Goal: Transaction & Acquisition: Book appointment/travel/reservation

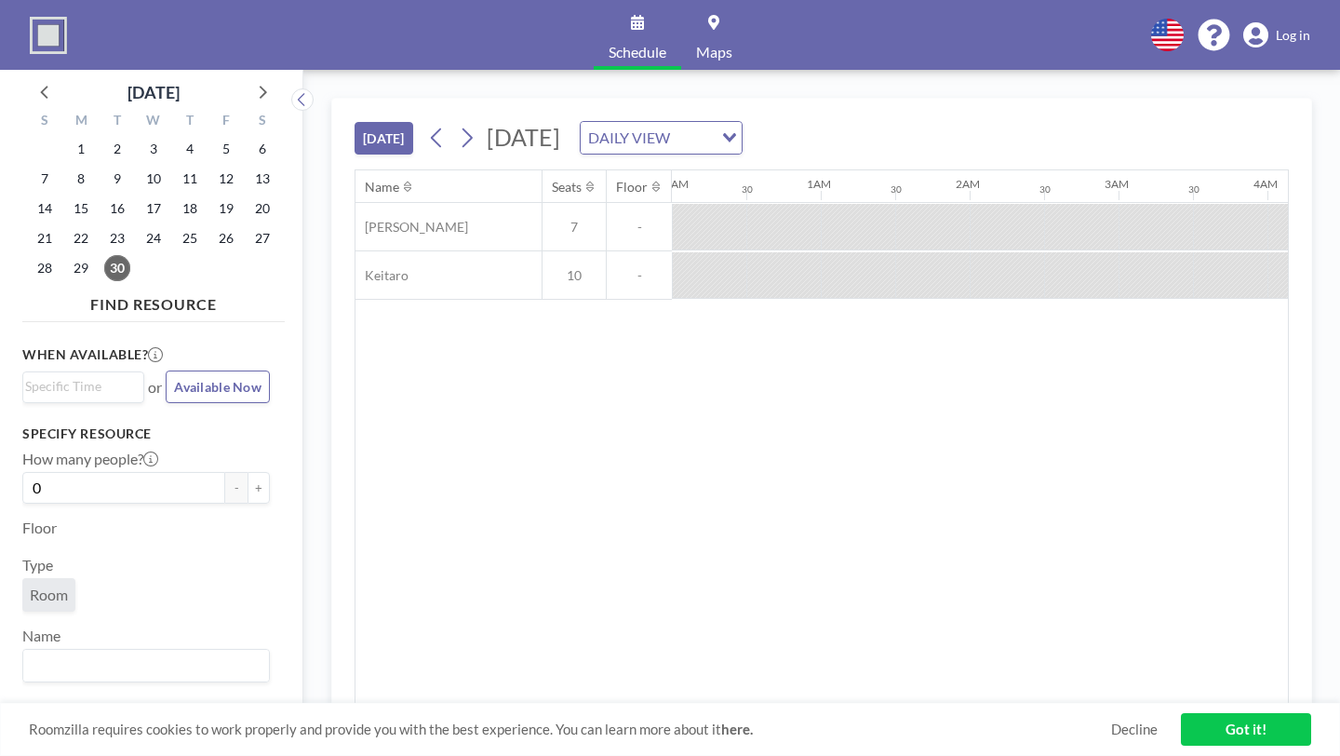
scroll to position [0, 1089]
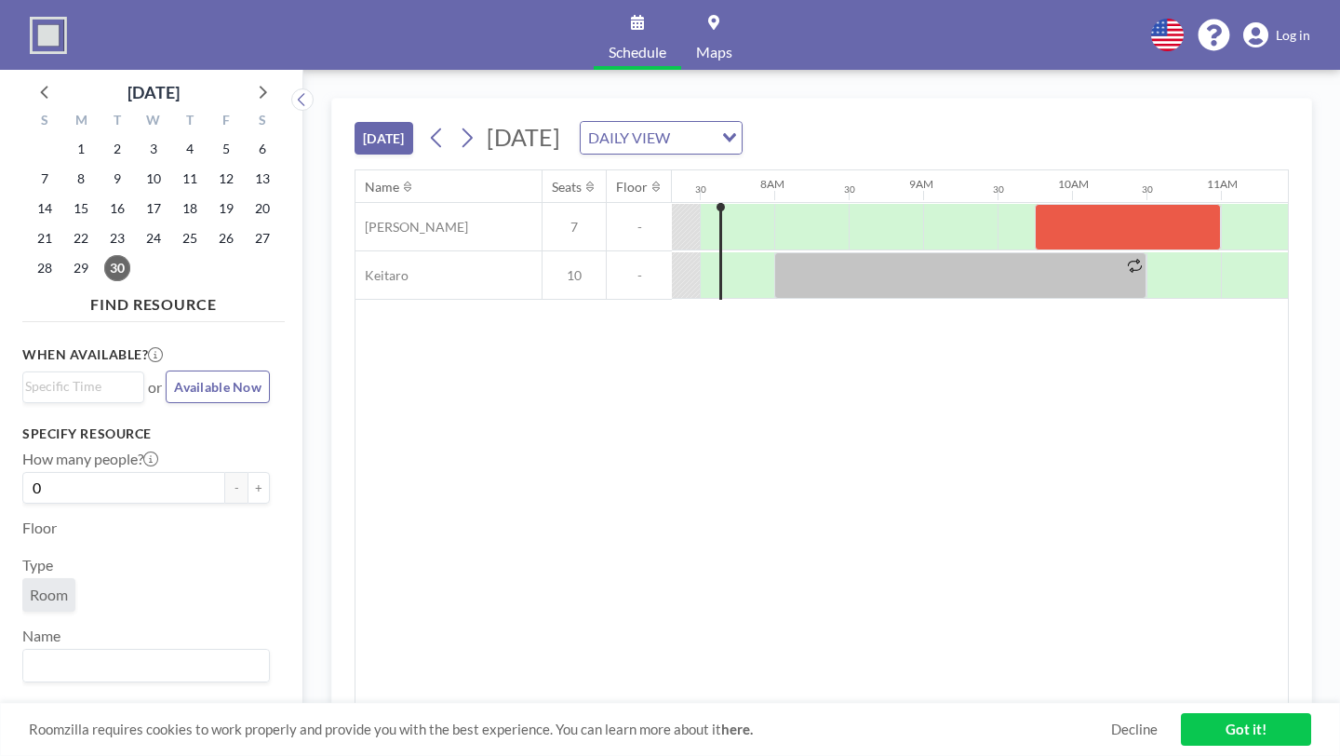
click at [742, 122] on div "Loading..." at bounding box center [727, 136] width 29 height 28
click at [790, 433] on div "Name Seats Floor 12AM 30 1AM 30 2AM 30 3AM 30 4AM 30 5AM 30 6AM 30 7AM 30 8AM 3…" at bounding box center [822, 436] width 933 height 533
click at [1221, 204] on div at bounding box center [1258, 227] width 74 height 47
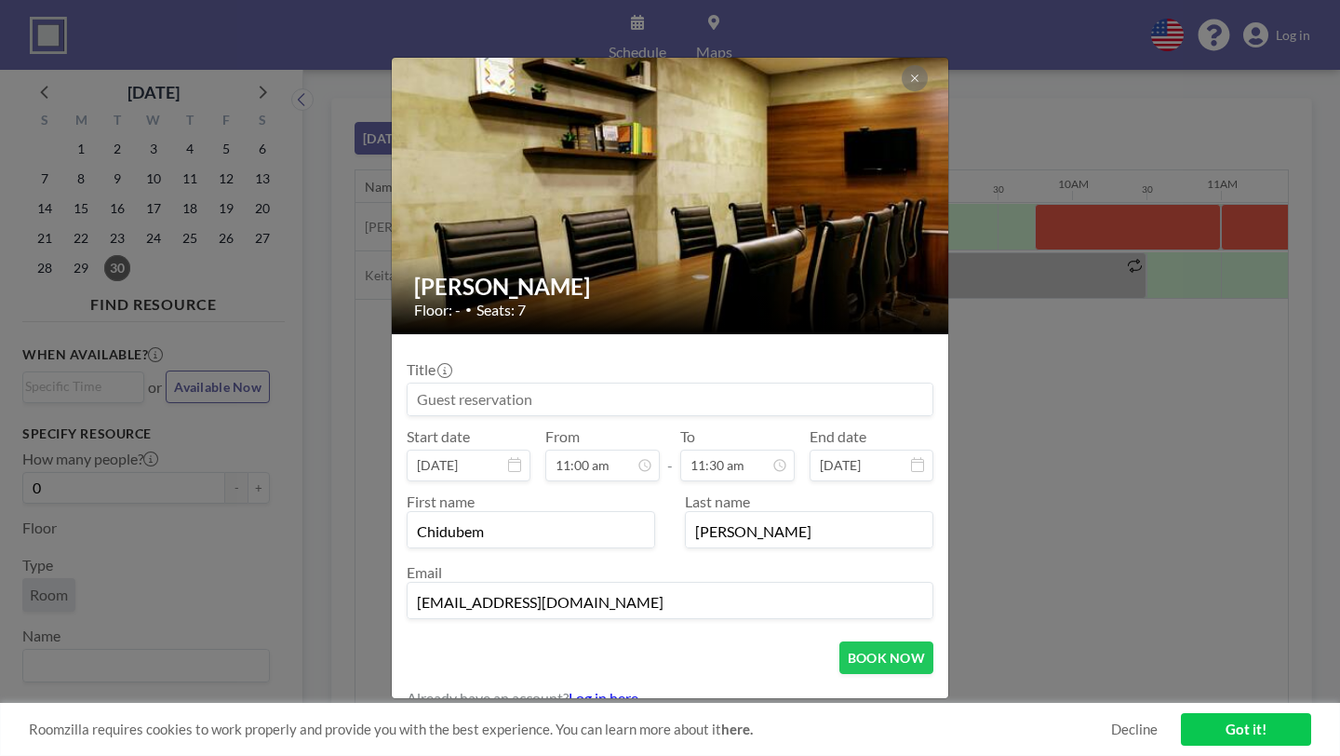
scroll to position [179, 0]
click at [909, 84] on icon at bounding box center [914, 78] width 11 height 11
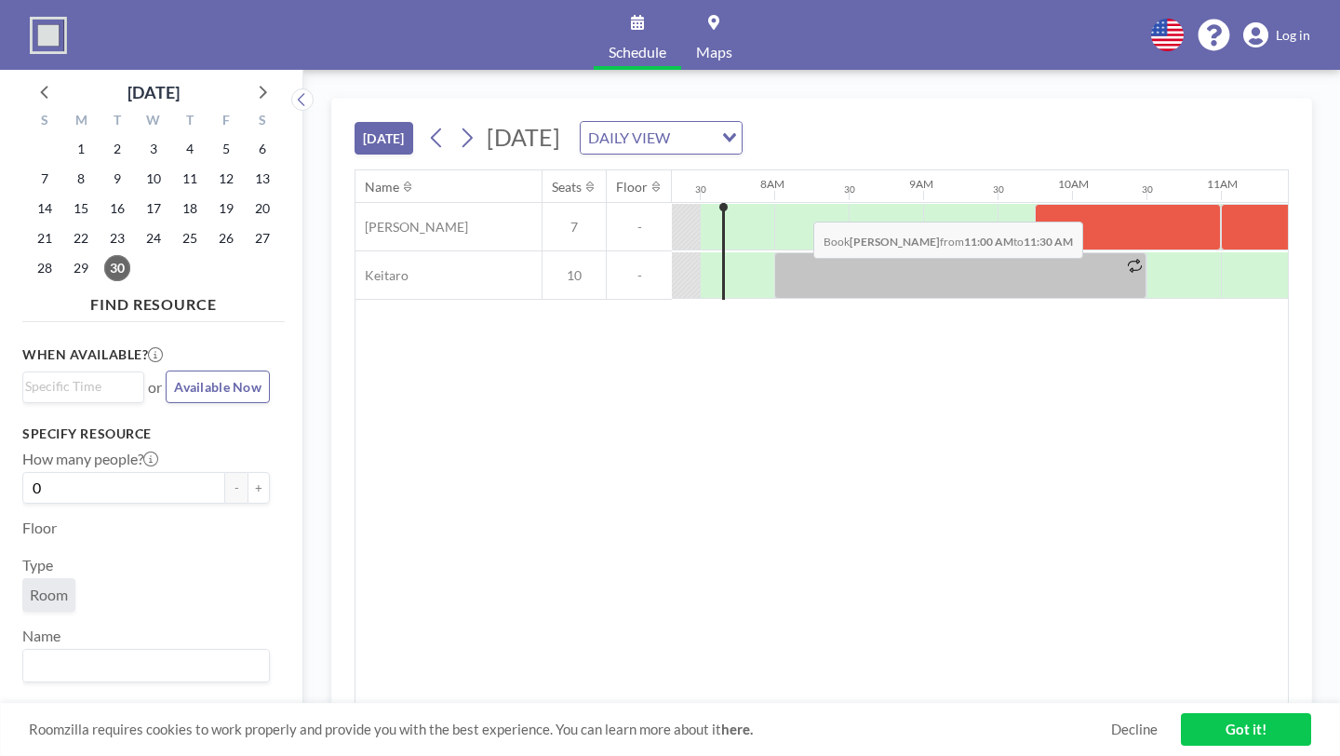
click at [1221, 204] on div at bounding box center [1258, 227] width 74 height 47
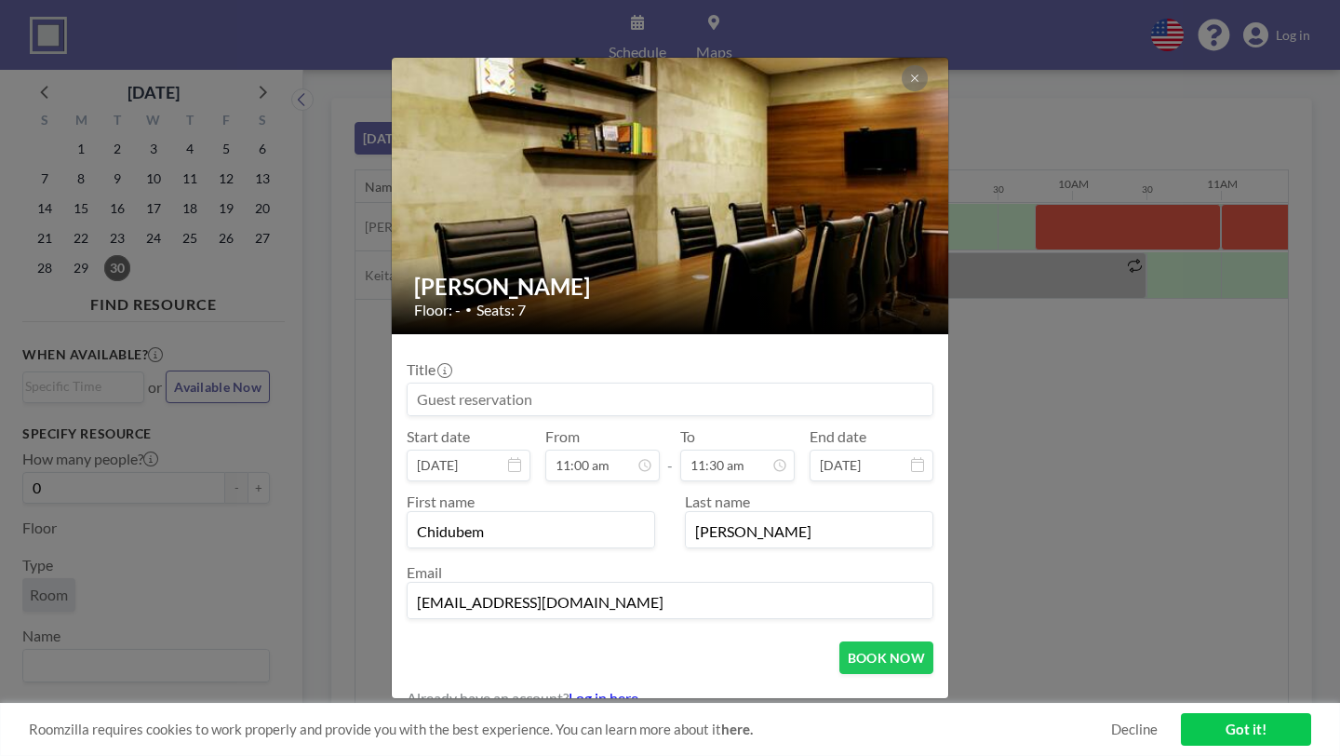
click at [518, 383] on input at bounding box center [670, 399] width 525 height 32
type input "C"
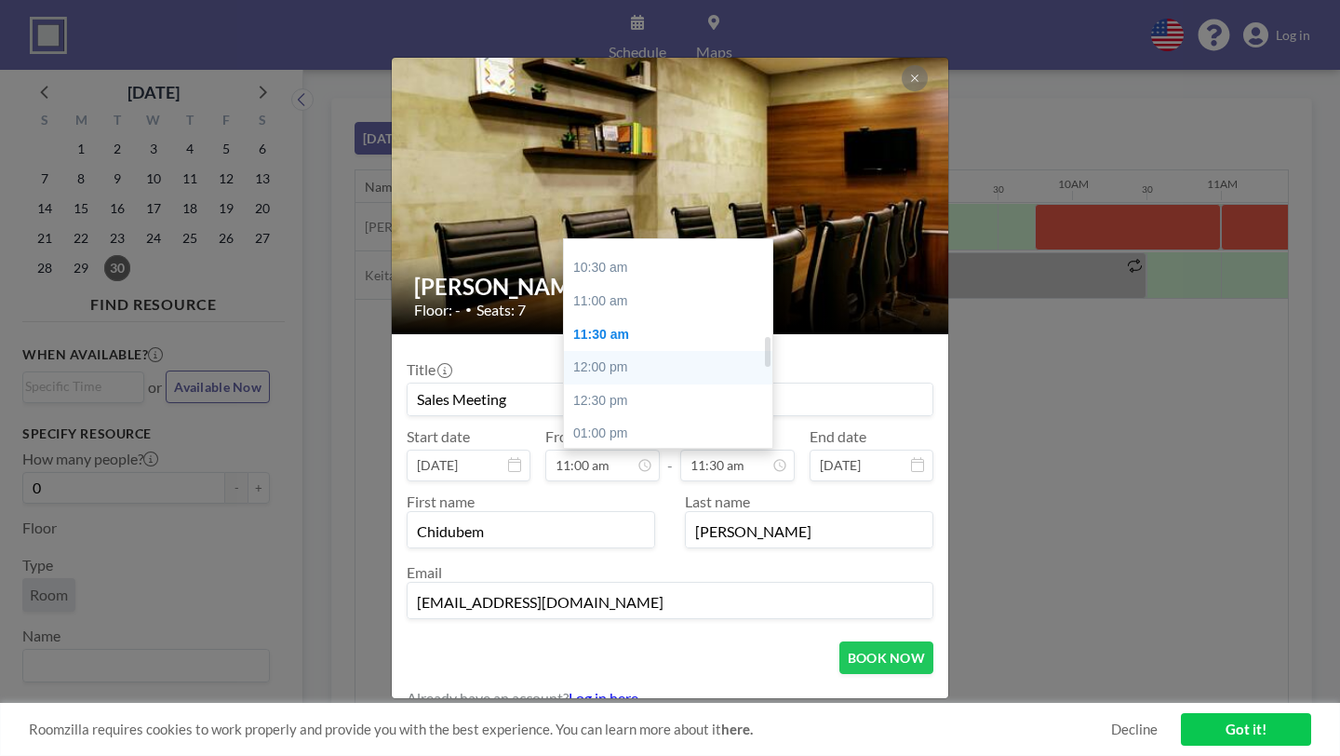
type input "Sales Meeting"
click at [626, 351] on div "12:00 pm" at bounding box center [668, 368] width 208 height 34
type input "12:00 pm"
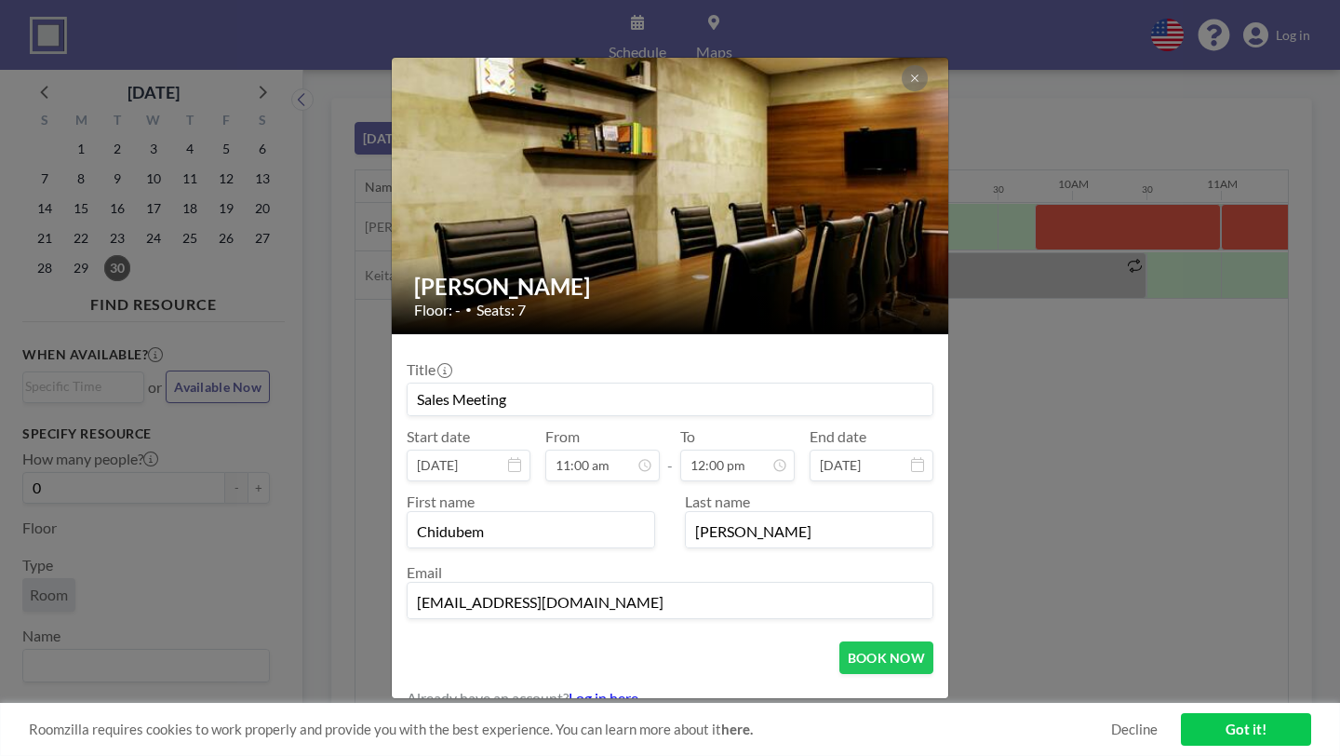
scroll to position [0, 0]
click at [841, 641] on button "BOOK NOW" at bounding box center [887, 657] width 94 height 33
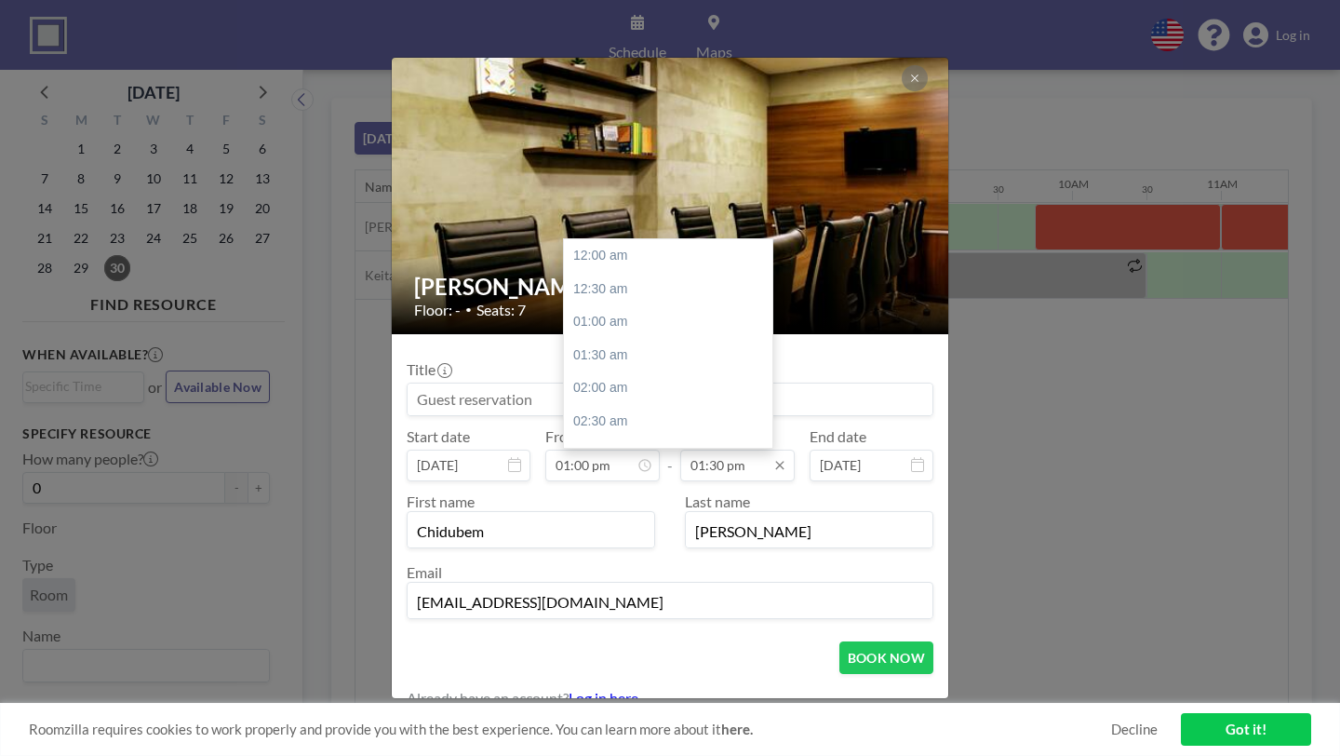
scroll to position [802, 0]
click at [603, 464] on div "03:30 pm" at bounding box center [668, 481] width 208 height 34
type input "03:30 pm"
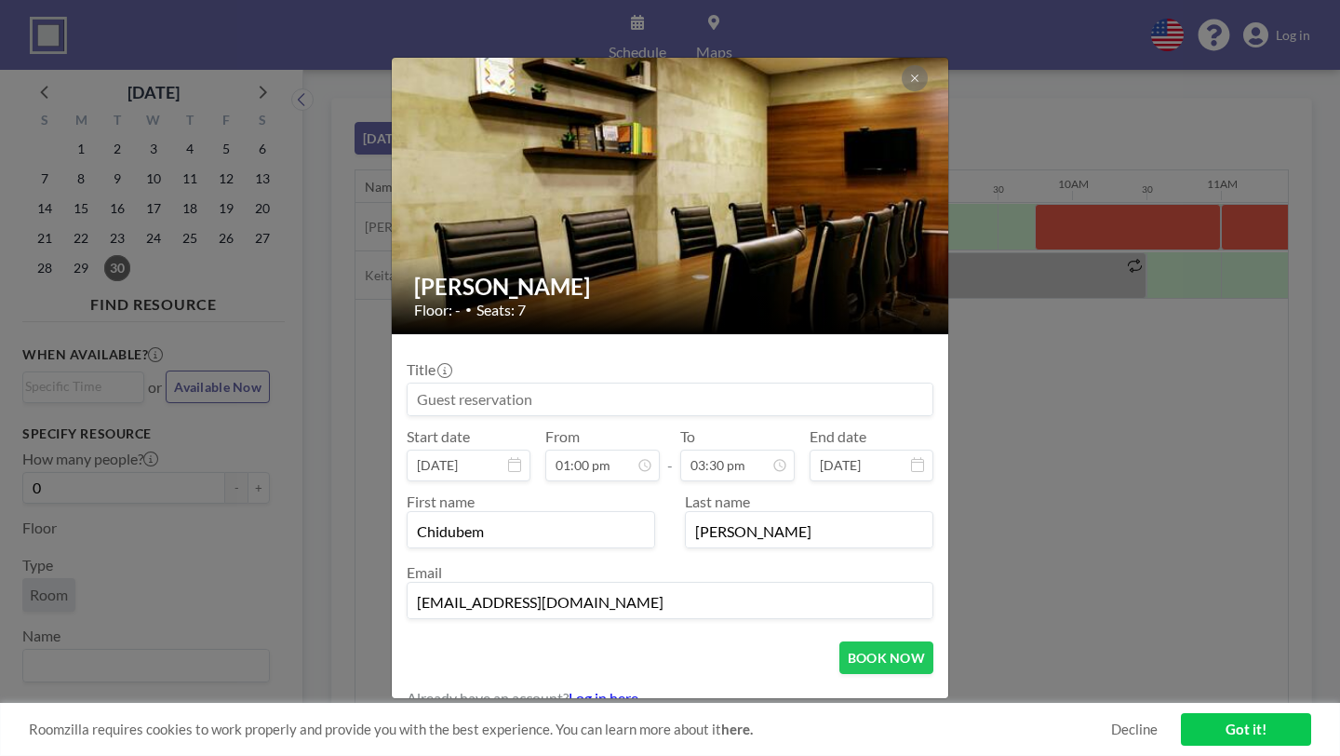
click at [706, 393] on input at bounding box center [670, 399] width 525 height 32
type input "Sales Meeting"
click at [854, 641] on button "BOOK NOW" at bounding box center [887, 657] width 94 height 33
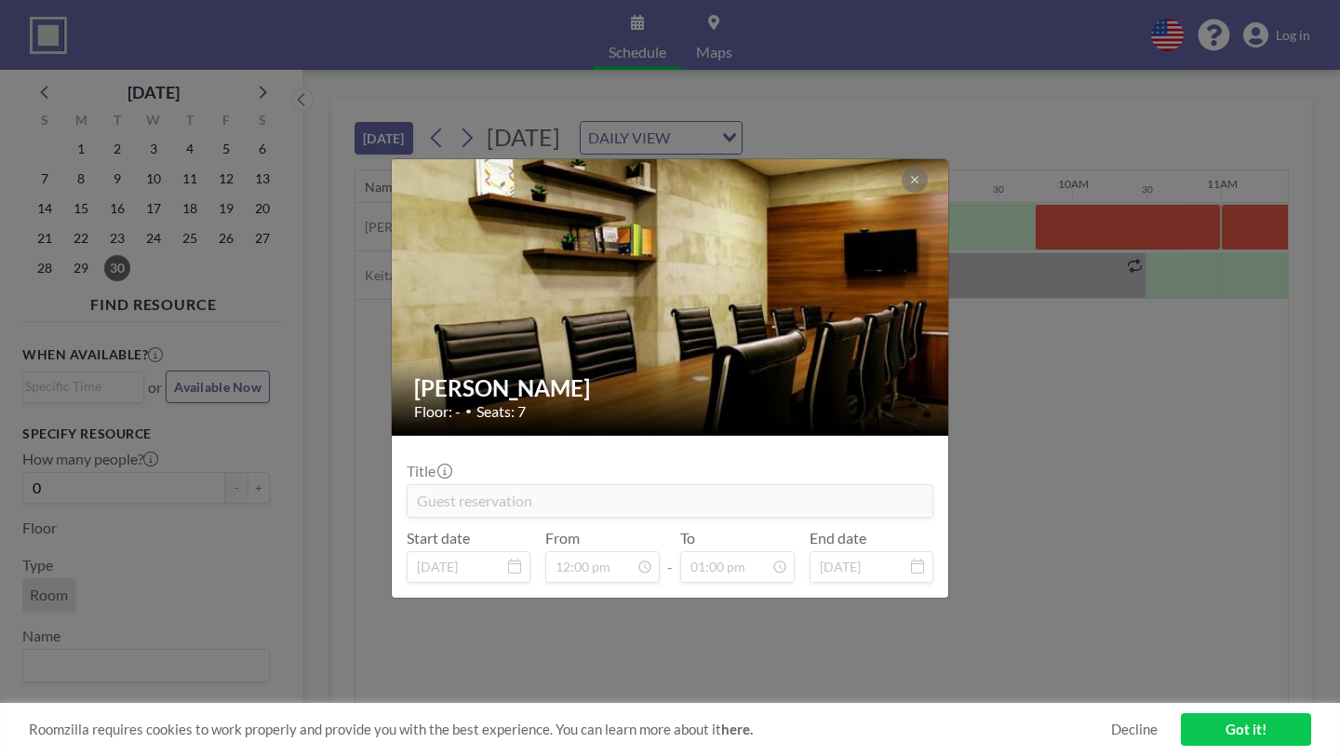
click at [977, 296] on div "[PERSON_NAME] Floor: - • Seats: 7 Title Guest reservation Start date [DATE] Fro…" at bounding box center [670, 378] width 1340 height 756
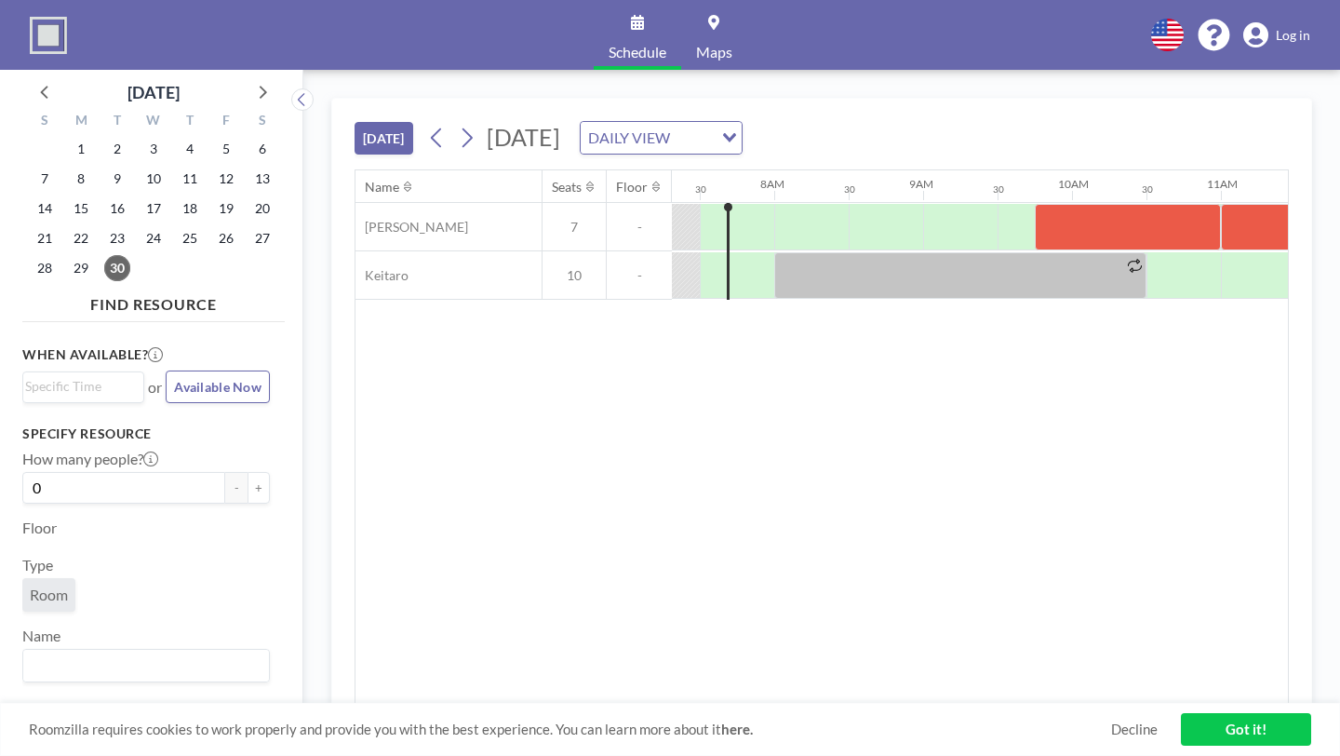
click at [736, 133] on icon "Search for option" at bounding box center [729, 137] width 13 height 9
click at [745, 166] on li "WEEKLY VIEW" at bounding box center [723, 170] width 147 height 27
